Goal: Transaction & Acquisition: Purchase product/service

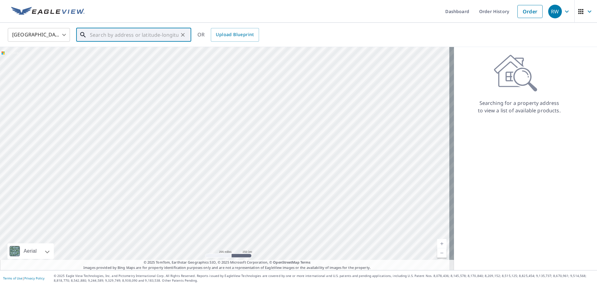
click at [119, 32] on input "text" at bounding box center [134, 34] width 89 height 17
click at [128, 54] on span "[STREET_ADDRESS]" at bounding box center [138, 52] width 98 height 7
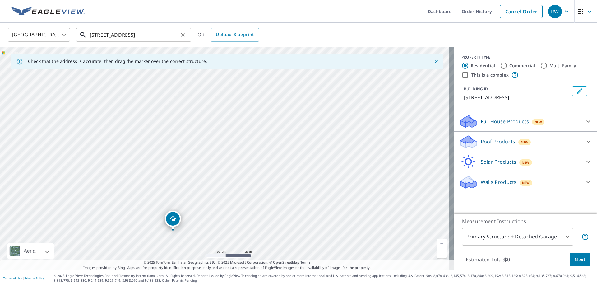
click at [97, 31] on input "[STREET_ADDRESS]" at bounding box center [134, 34] width 89 height 17
click at [98, 34] on input "[STREET_ADDRESS]" at bounding box center [134, 34] width 89 height 17
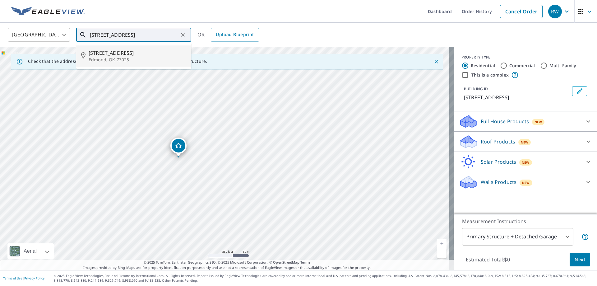
drag, startPoint x: 148, startPoint y: 94, endPoint x: 155, endPoint y: 123, distance: 29.2
click at [155, 123] on div "[STREET_ADDRESS]" at bounding box center [227, 158] width 454 height 223
type input "[STREET_ADDRESS]"
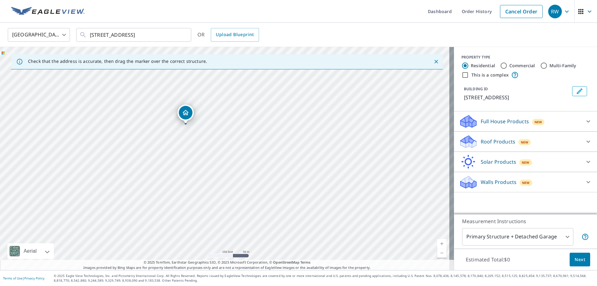
drag, startPoint x: 179, startPoint y: 149, endPoint x: 186, endPoint y: 116, distance: 33.7
drag, startPoint x: 267, startPoint y: 180, endPoint x: 231, endPoint y: 97, distance: 91.0
click at [231, 97] on div "[STREET_ADDRESS]" at bounding box center [227, 158] width 454 height 223
drag, startPoint x: 216, startPoint y: 99, endPoint x: 227, endPoint y: 169, distance: 70.9
click at [227, 169] on div "[STREET_ADDRESS]" at bounding box center [227, 158] width 454 height 223
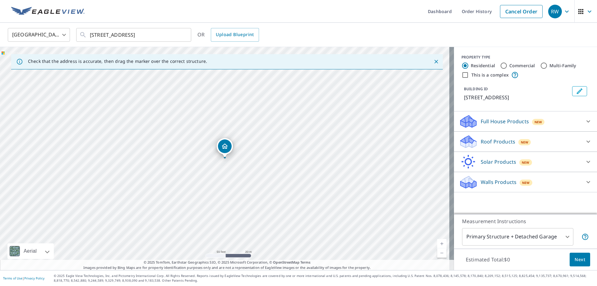
click at [560, 140] on div "Roof Products New" at bounding box center [520, 141] width 122 height 15
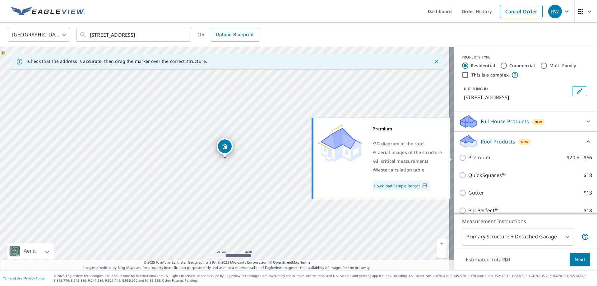
click at [482, 158] on p "Premium" at bounding box center [479, 158] width 22 height 8
click at [468, 158] on input "Premium $20.5 - $66" at bounding box center [463, 157] width 9 height 7
checkbox input "true"
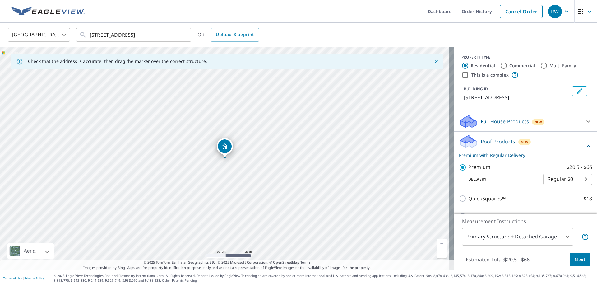
click at [575, 261] on span "Next" at bounding box center [580, 260] width 11 height 8
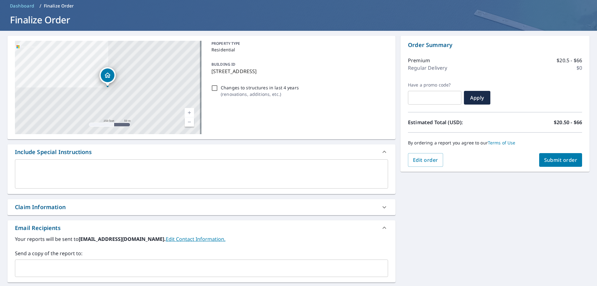
scroll to position [93, 0]
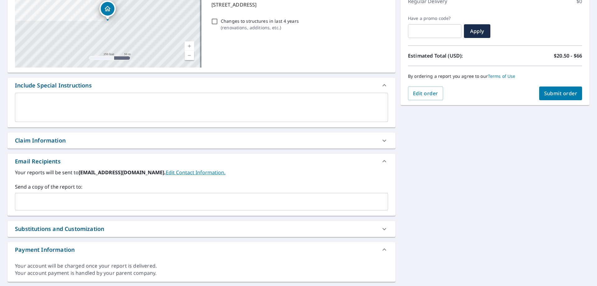
click at [60, 205] on input "text" at bounding box center [197, 202] width 358 height 12
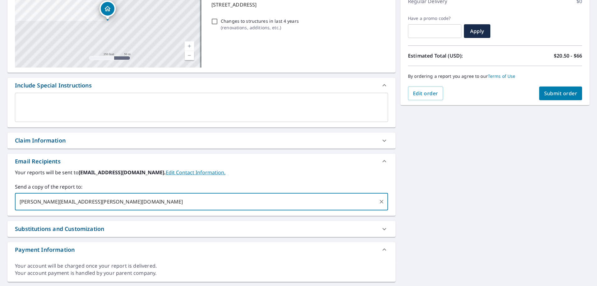
type input "[PERSON_NAME][EMAIL_ADDRESS][PERSON_NAME][DOMAIN_NAME]"
click at [563, 94] on span "Submit order" at bounding box center [560, 93] width 33 height 7
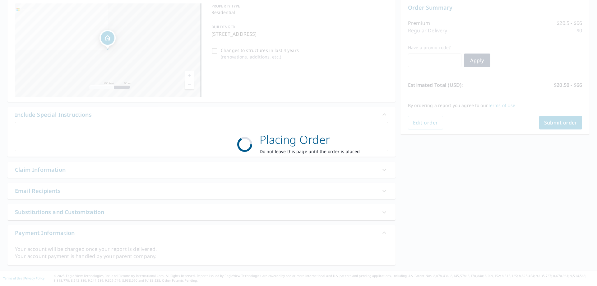
scroll to position [64, 0]
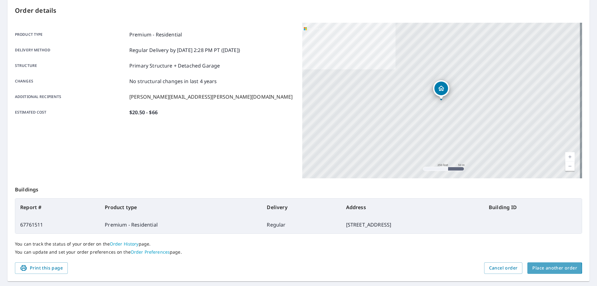
click at [540, 268] on span "Place another order" at bounding box center [555, 268] width 45 height 8
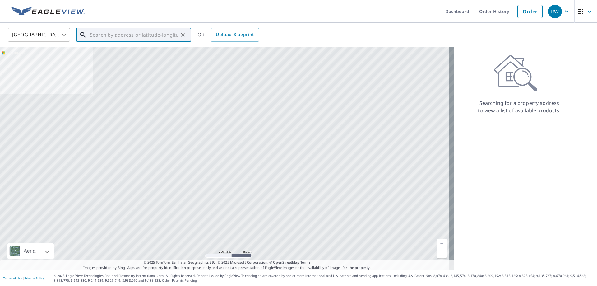
click at [135, 36] on input "text" at bounding box center [134, 34] width 89 height 17
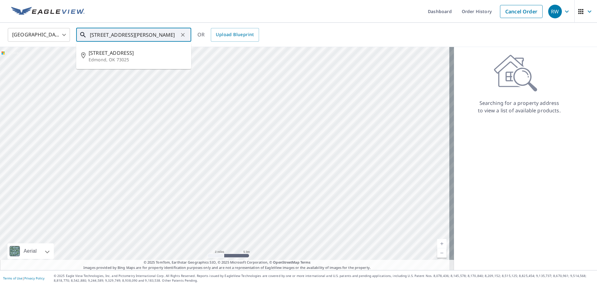
drag, startPoint x: 157, startPoint y: 154, endPoint x: 203, endPoint y: 204, distance: 67.2
click at [203, 204] on div at bounding box center [227, 158] width 454 height 223
drag, startPoint x: 170, startPoint y: 126, endPoint x: 191, endPoint y: 225, distance: 101.0
click at [191, 226] on div at bounding box center [227, 158] width 454 height 223
drag, startPoint x: 196, startPoint y: 157, endPoint x: 201, endPoint y: 226, distance: 68.9
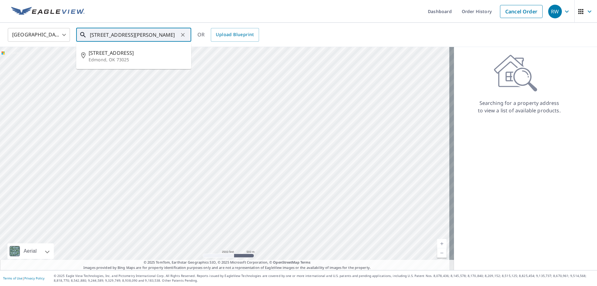
click at [200, 226] on div at bounding box center [227, 158] width 454 height 223
click at [178, 161] on div at bounding box center [227, 158] width 454 height 223
drag, startPoint x: 160, startPoint y: 114, endPoint x: 139, endPoint y: 179, distance: 68.3
click at [139, 179] on div at bounding box center [227, 158] width 454 height 223
type input "[STREET_ADDRESS][PERSON_NAME]"
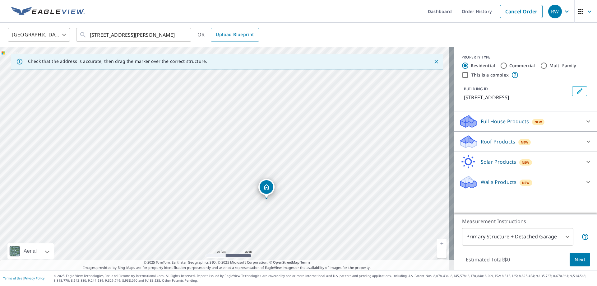
drag, startPoint x: 334, startPoint y: 119, endPoint x: 266, endPoint y: 189, distance: 96.8
click at [564, 236] on body "RW RW Dashboard Order History Cancel Order RW [GEOGRAPHIC_DATA] [GEOGRAPHIC_DAT…" at bounding box center [298, 143] width 597 height 286
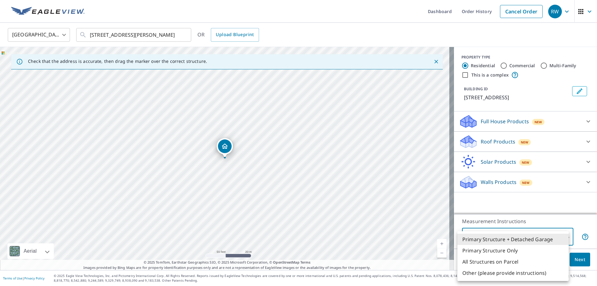
click at [514, 250] on li "Primary Structure Only" at bounding box center [513, 250] width 111 height 11
type input "2"
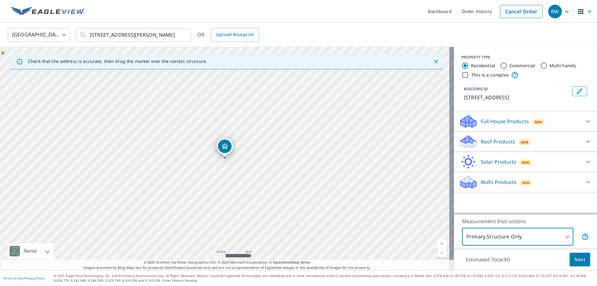
click at [508, 144] on p "Roof Products" at bounding box center [498, 141] width 35 height 7
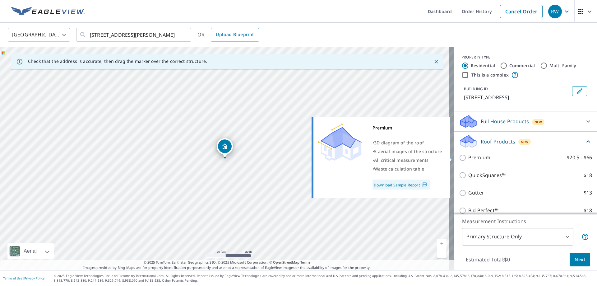
click at [499, 158] on label "Premium $20.5 - $66" at bounding box center [530, 158] width 124 height 8
click at [468, 158] on input "Premium $20.5 - $66" at bounding box center [463, 157] width 9 height 7
checkbox input "true"
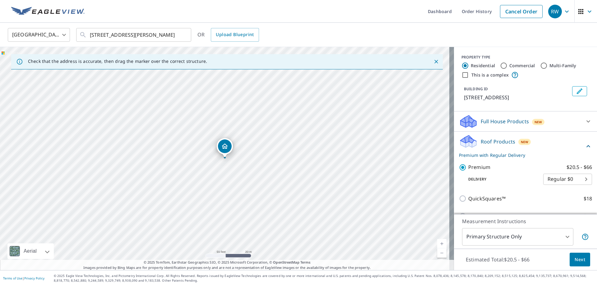
click at [575, 259] on span "Next" at bounding box center [580, 260] width 11 height 8
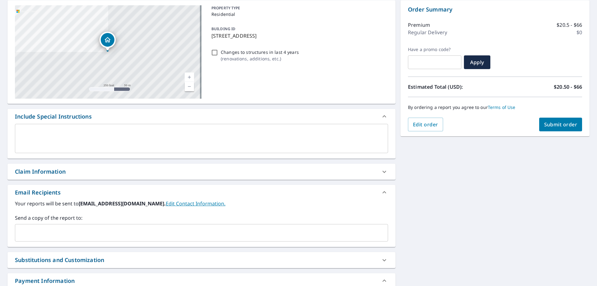
scroll to position [31, 0]
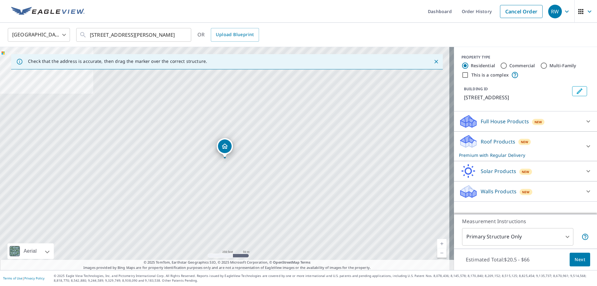
click at [578, 261] on span "Next" at bounding box center [580, 260] width 11 height 8
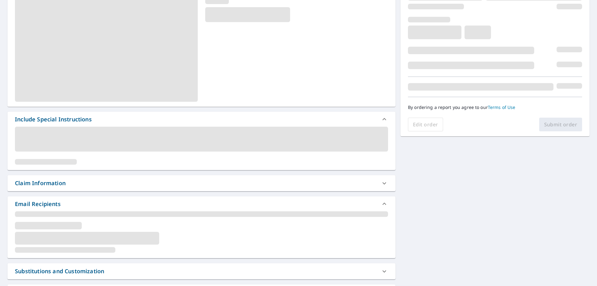
scroll to position [93, 0]
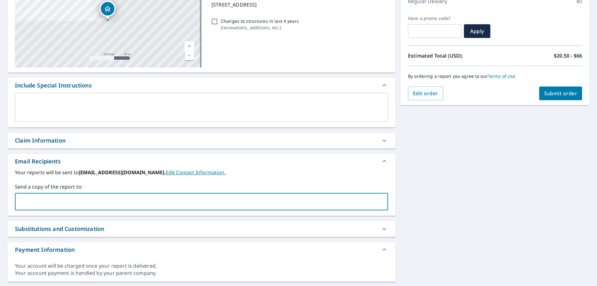
click at [96, 203] on input "text" at bounding box center [197, 202] width 358 height 12
type input "[PERSON_NAME][EMAIL_ADDRESS][PERSON_NAME][DOMAIN_NAME]"
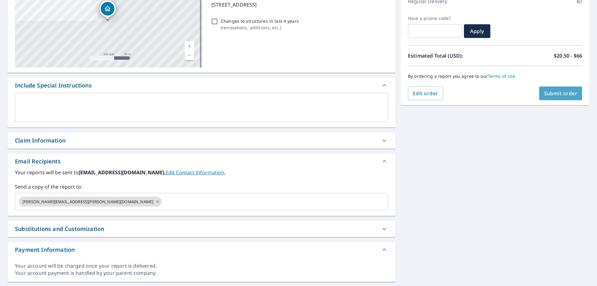
click at [557, 93] on span "Submit order" at bounding box center [560, 93] width 33 height 7
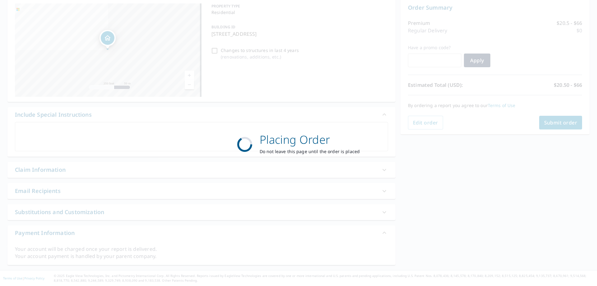
scroll to position [64, 0]
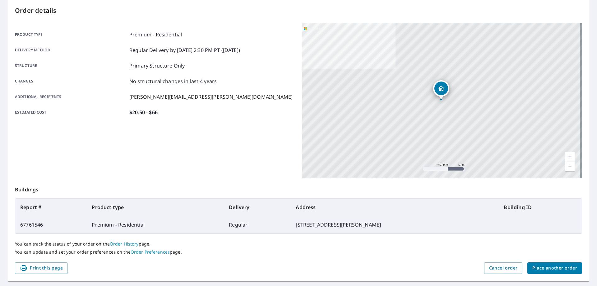
click at [557, 266] on span "Place another order" at bounding box center [555, 268] width 45 height 8
